Goal: Information Seeking & Learning: Understand process/instructions

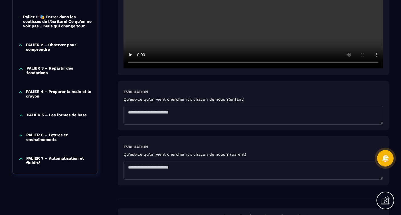
scroll to position [215, 0]
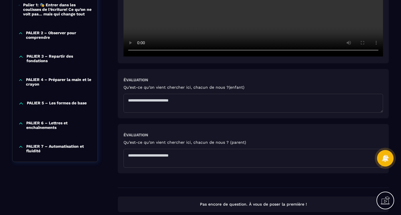
click at [183, 103] on textarea at bounding box center [252, 103] width 259 height 19
click at [163, 155] on textarea at bounding box center [252, 158] width 259 height 19
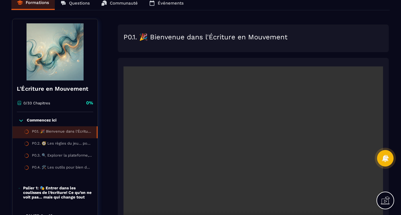
scroll to position [30, 0]
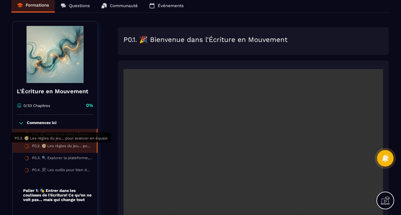
click at [66, 147] on div "P0.2. 🧭 Les règles du jeu… pour avancer en équipe" at bounding box center [61, 147] width 59 height 6
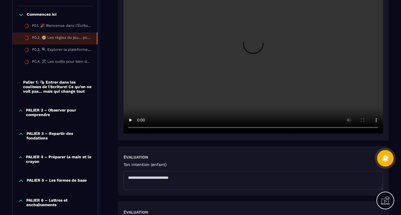
scroll to position [74, 0]
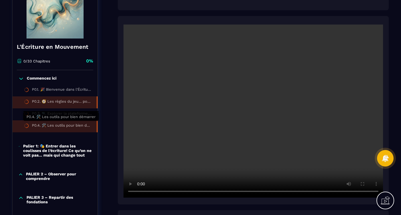
click at [67, 125] on div "P0.4. 🛠️ Les outils pour bien démarrer" at bounding box center [61, 126] width 59 height 6
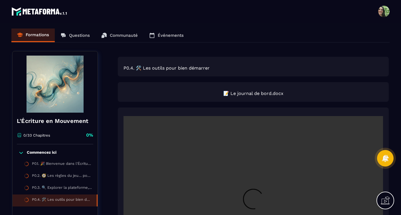
click at [243, 96] on span "📝 Le journal de bord.docx" at bounding box center [252, 93] width 259 height 5
click at [223, 96] on span "📝 Le journal de bord.docx" at bounding box center [252, 93] width 259 height 5
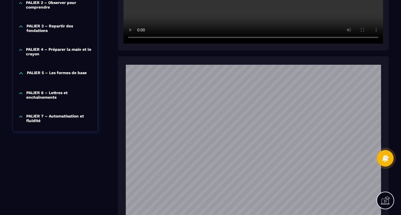
scroll to position [145, 0]
